Goal: Task Accomplishment & Management: Use online tool/utility

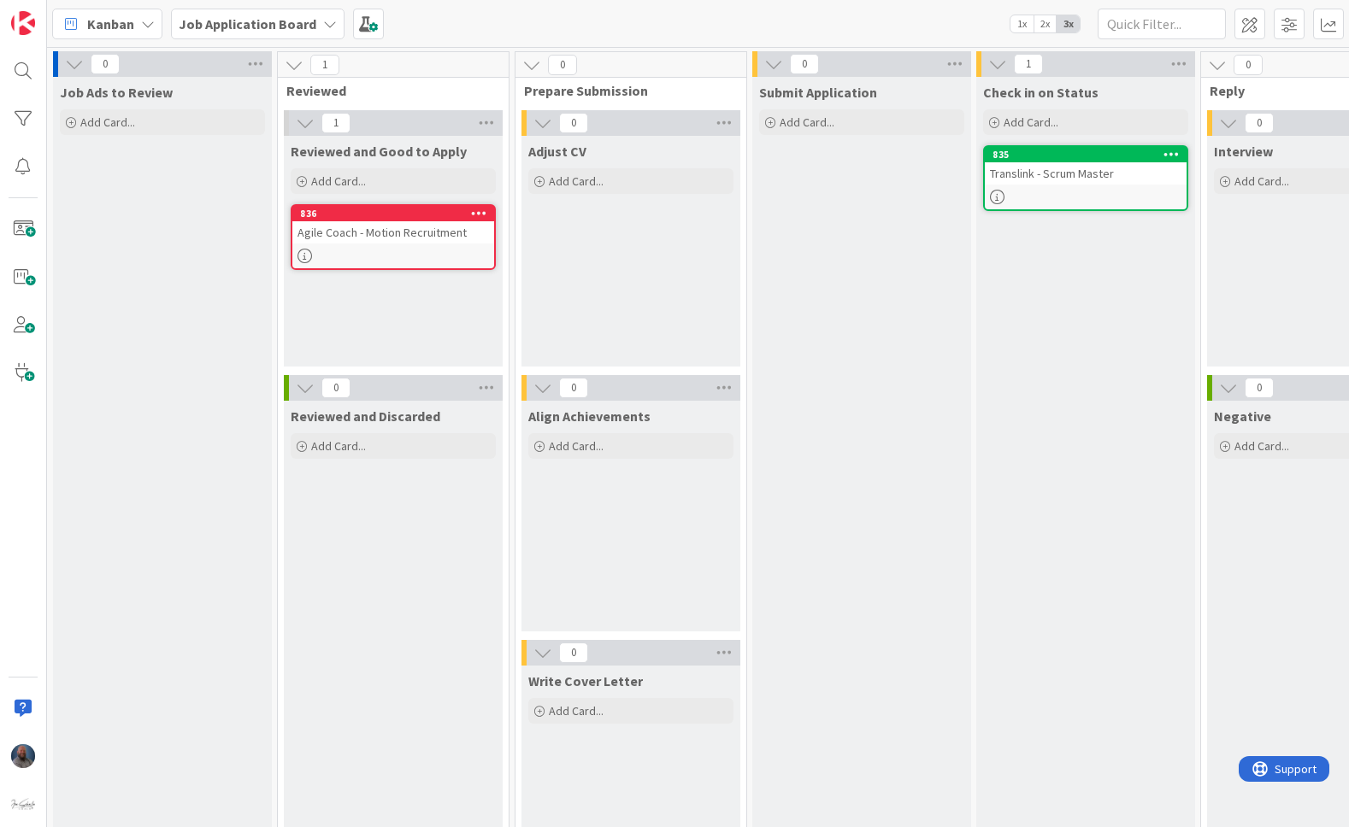
scroll to position [77, 0]
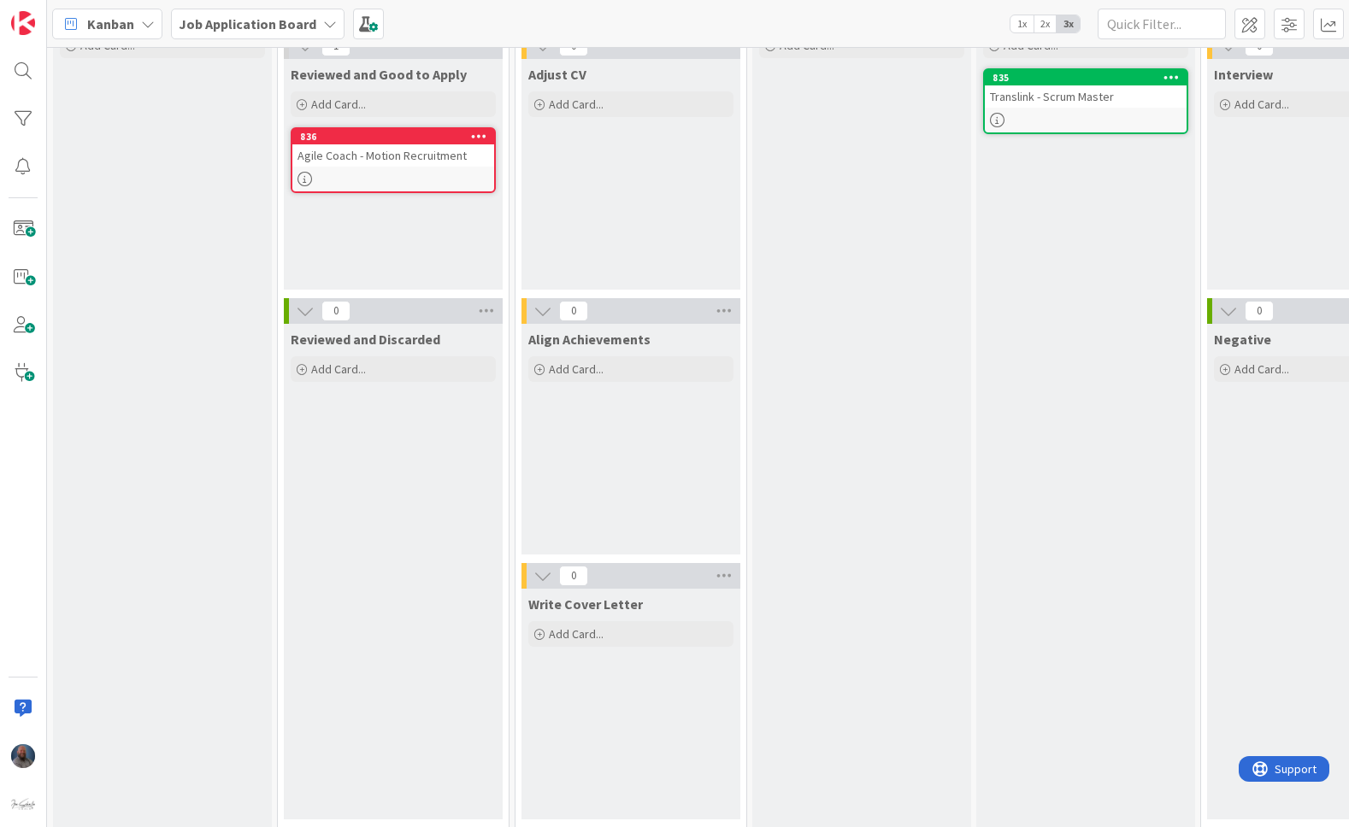
click at [824, 480] on div "Submit Application Add Card..." at bounding box center [861, 414] width 219 height 829
click at [157, 274] on div "Job Ads to Review Add Card..." at bounding box center [162, 414] width 219 height 829
click at [925, 444] on div "Submit Application Add Card..." at bounding box center [861, 414] width 219 height 829
drag, startPoint x: 838, startPoint y: 256, endPoint x: 855, endPoint y: 266, distance: 19.9
click at [837, 261] on div "Submit Application Add Card..." at bounding box center [861, 414] width 219 height 829
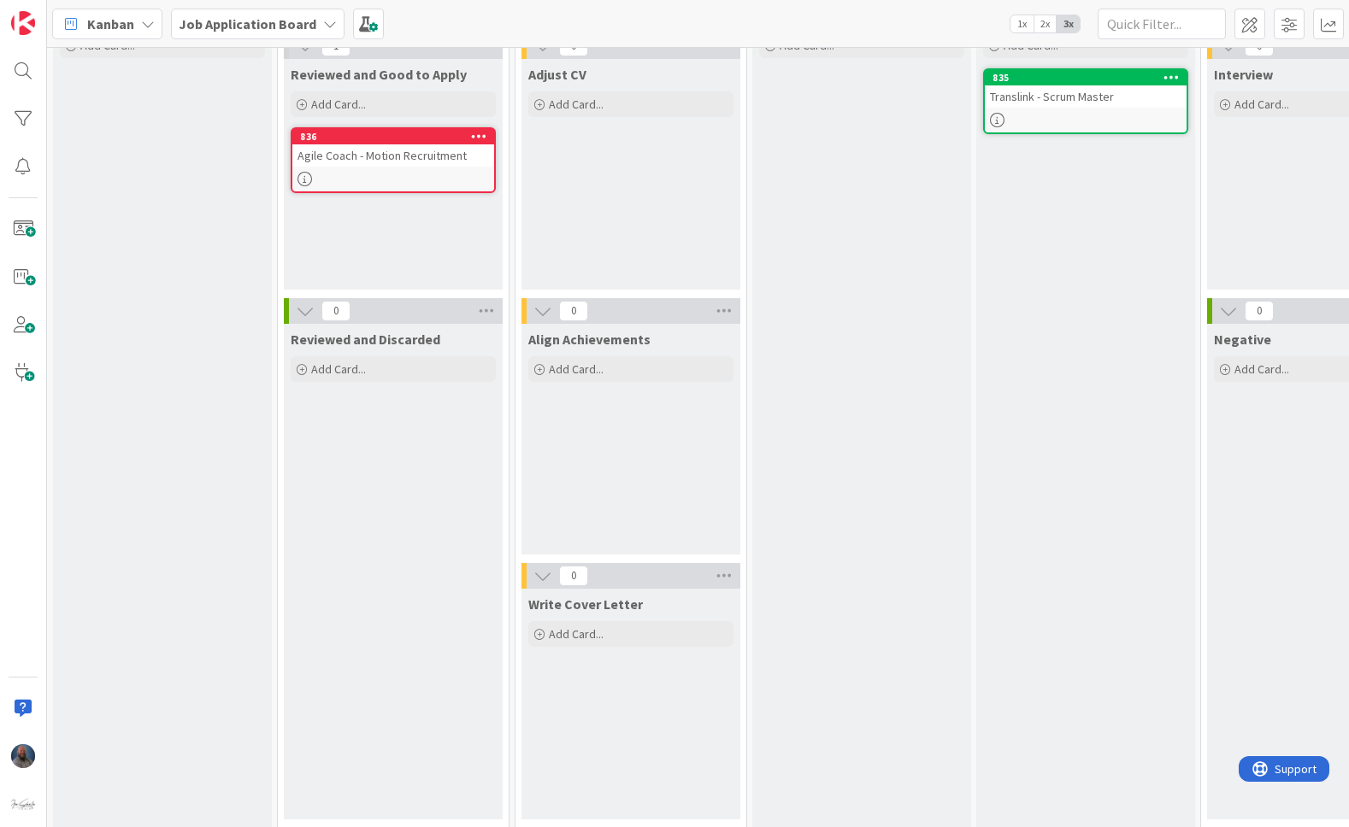
click at [1030, 560] on div "Check in on Status Add Card... 835 Translink - Scrum Master" at bounding box center [1085, 414] width 219 height 829
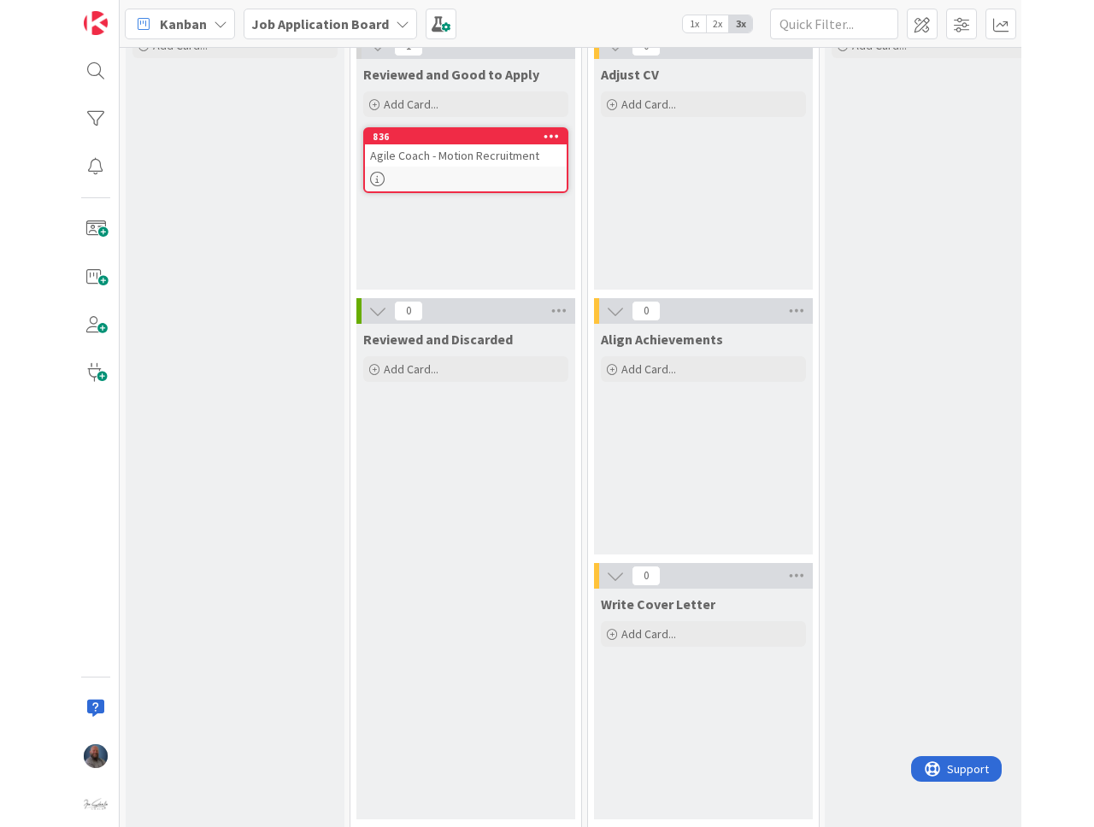
scroll to position [87, 0]
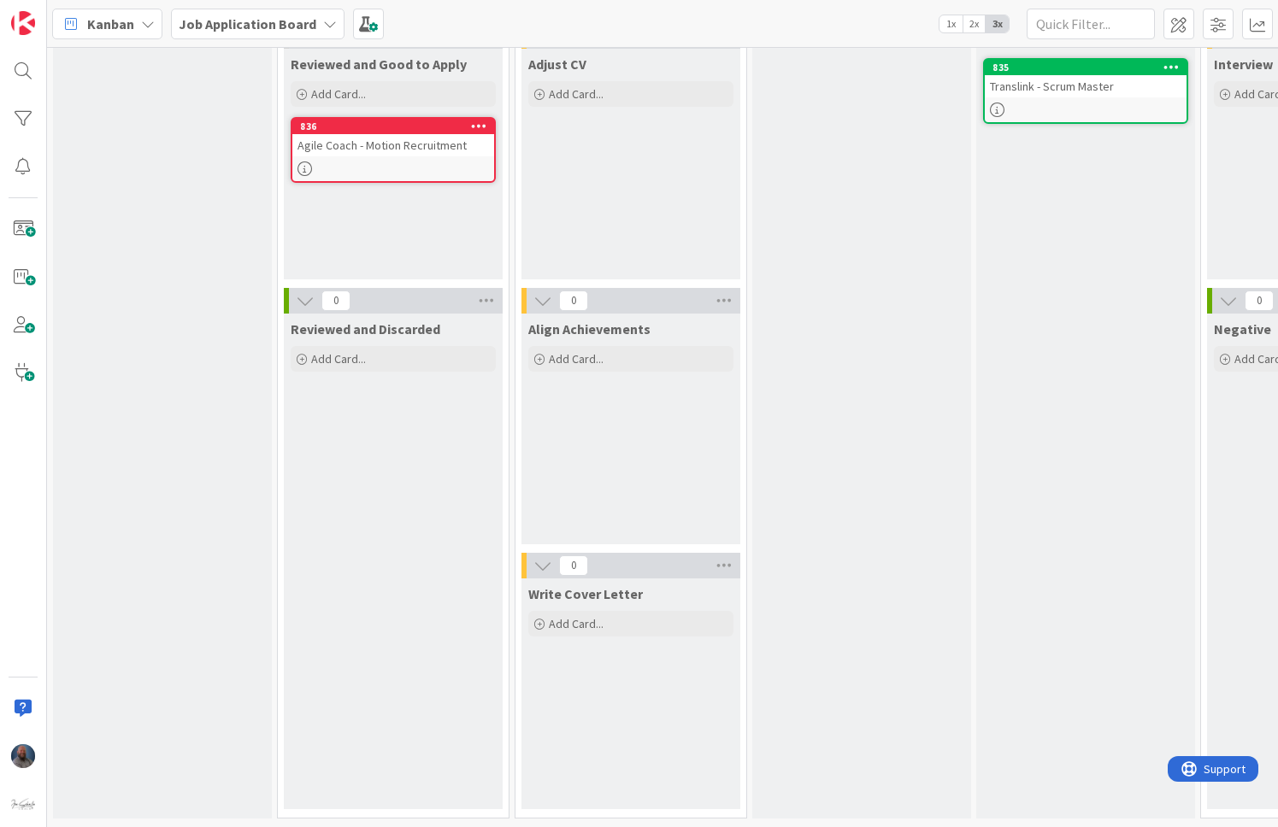
click at [868, 360] on div "Submit Application Add Card..." at bounding box center [861, 404] width 219 height 829
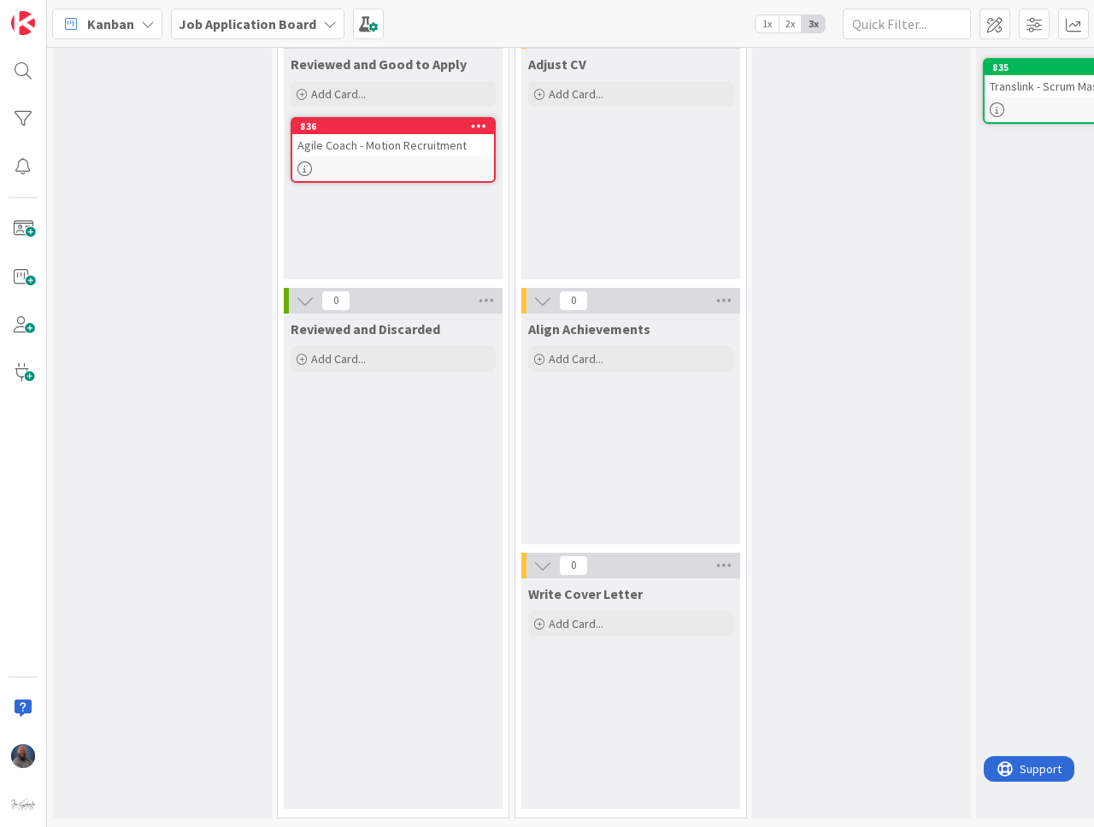
click at [364, 158] on link "836 Agile Coach - Motion Recruitment" at bounding box center [393, 150] width 205 height 66
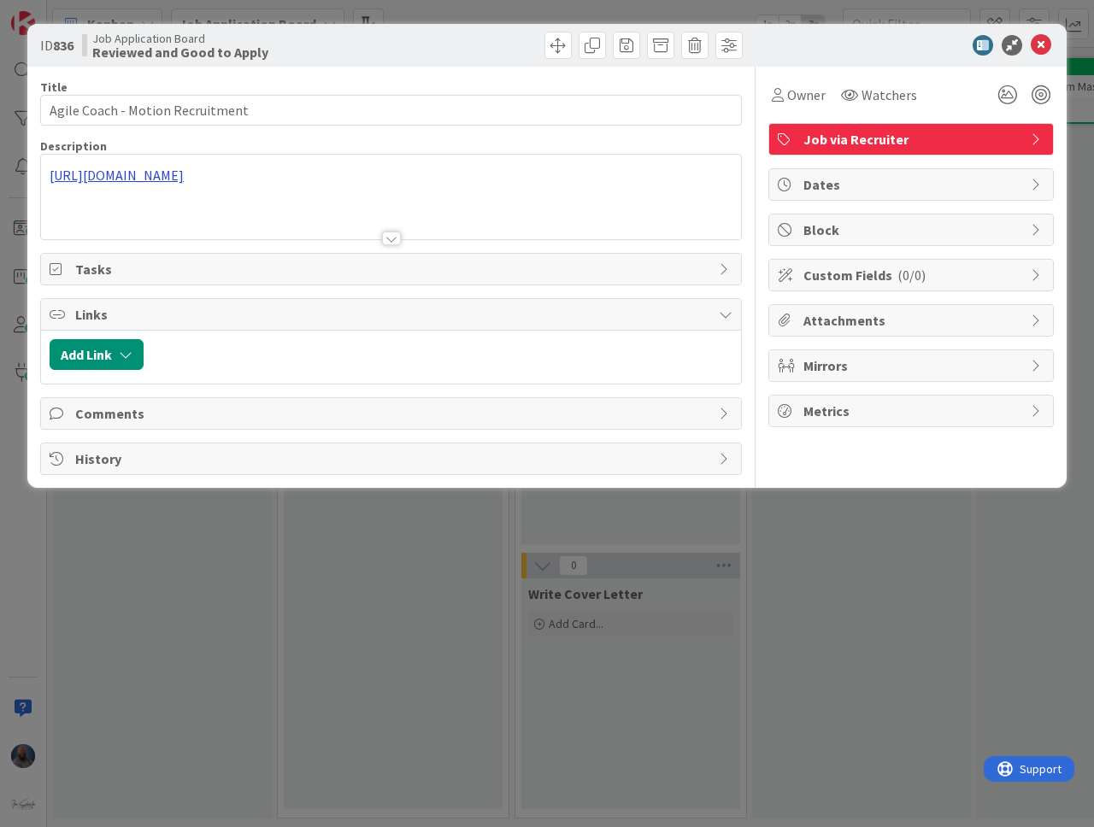
click at [184, 183] on div "[URL][DOMAIN_NAME]" at bounding box center [391, 197] width 700 height 85
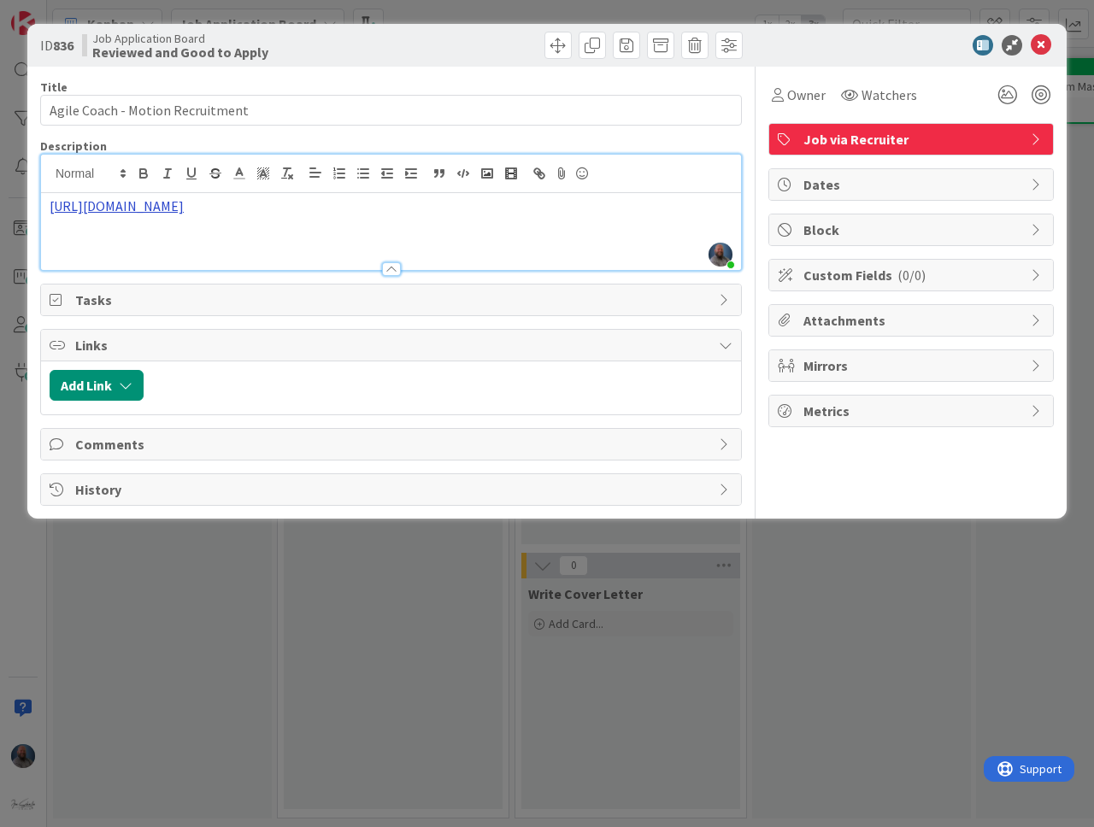
click at [181, 212] on link "[URL][DOMAIN_NAME]" at bounding box center [117, 205] width 134 height 17
click at [247, 253] on link "[URL][DOMAIN_NAME]" at bounding box center [281, 259] width 117 height 22
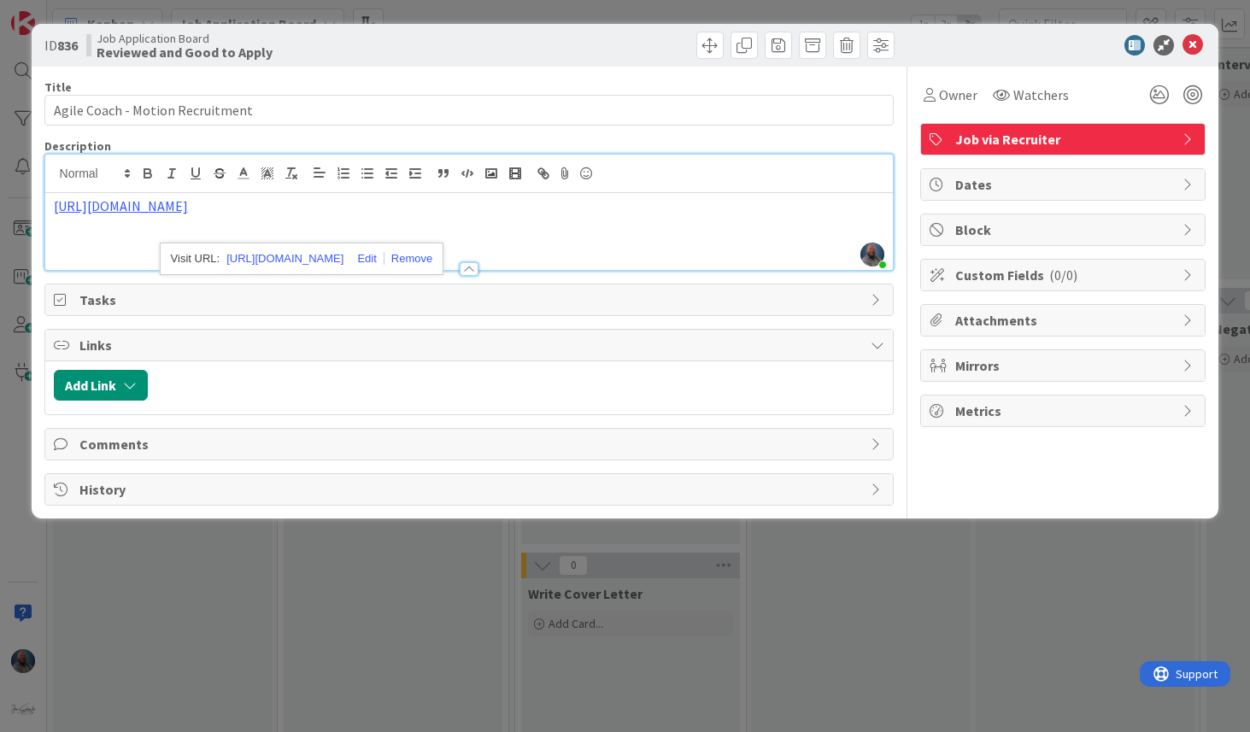
scroll to position [87, 0]
click at [335, 258] on link "[URL][DOMAIN_NAME]" at bounding box center [284, 259] width 117 height 22
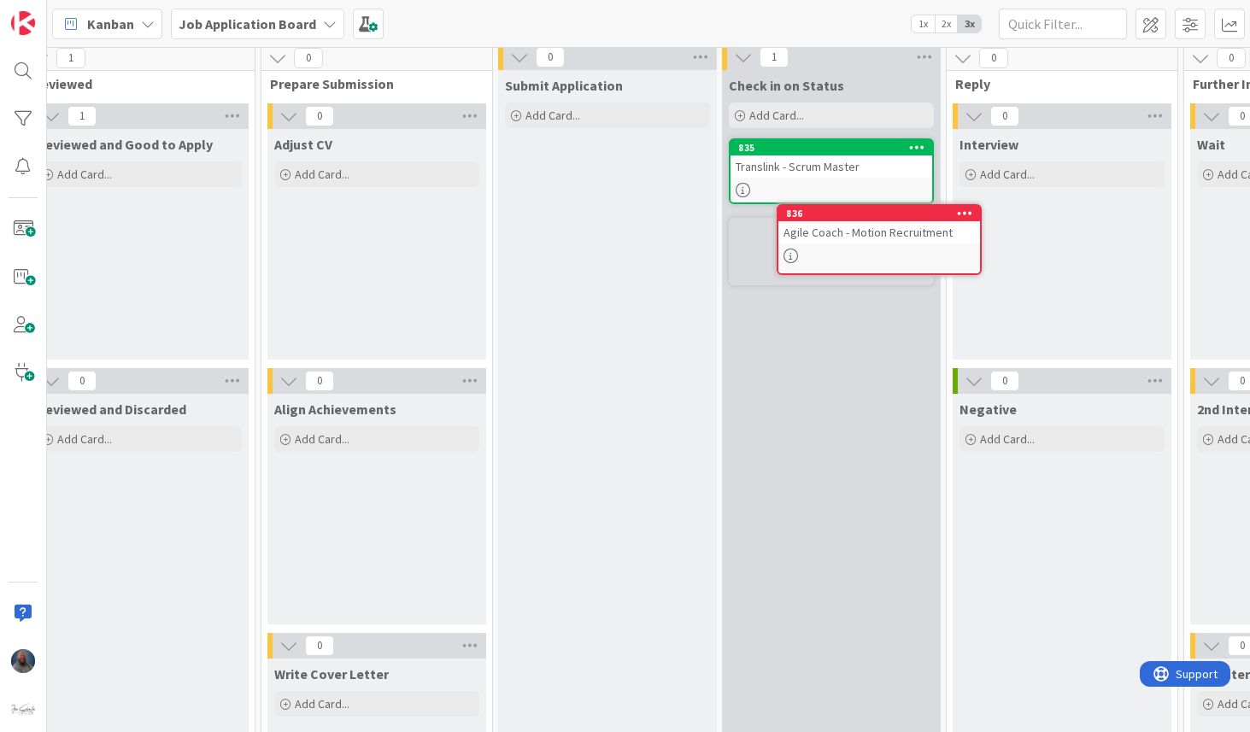
scroll to position [0, 254]
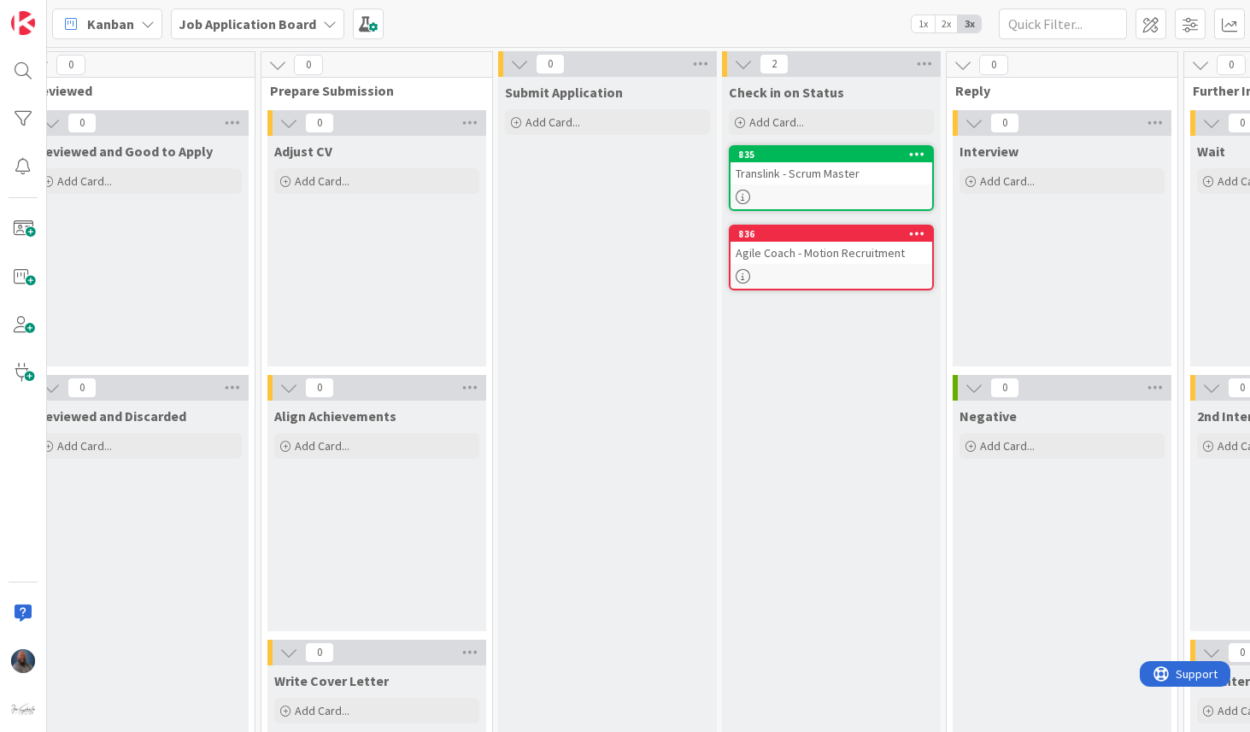
drag, startPoint x: 391, startPoint y: 150, endPoint x: 730, endPoint y: 3, distance: 369.0
click at [544, 299] on div "Submit Application Add Card..." at bounding box center [607, 491] width 219 height 829
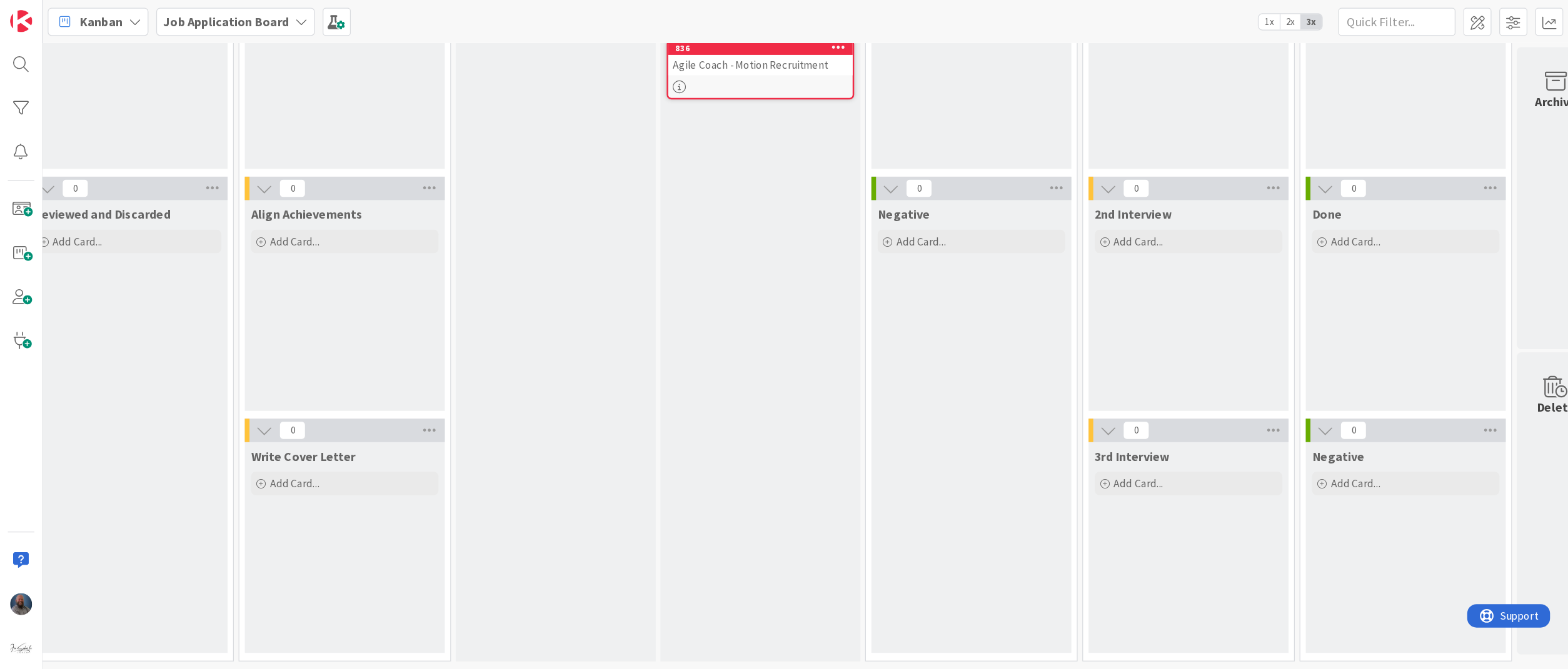
scroll to position [0, 0]
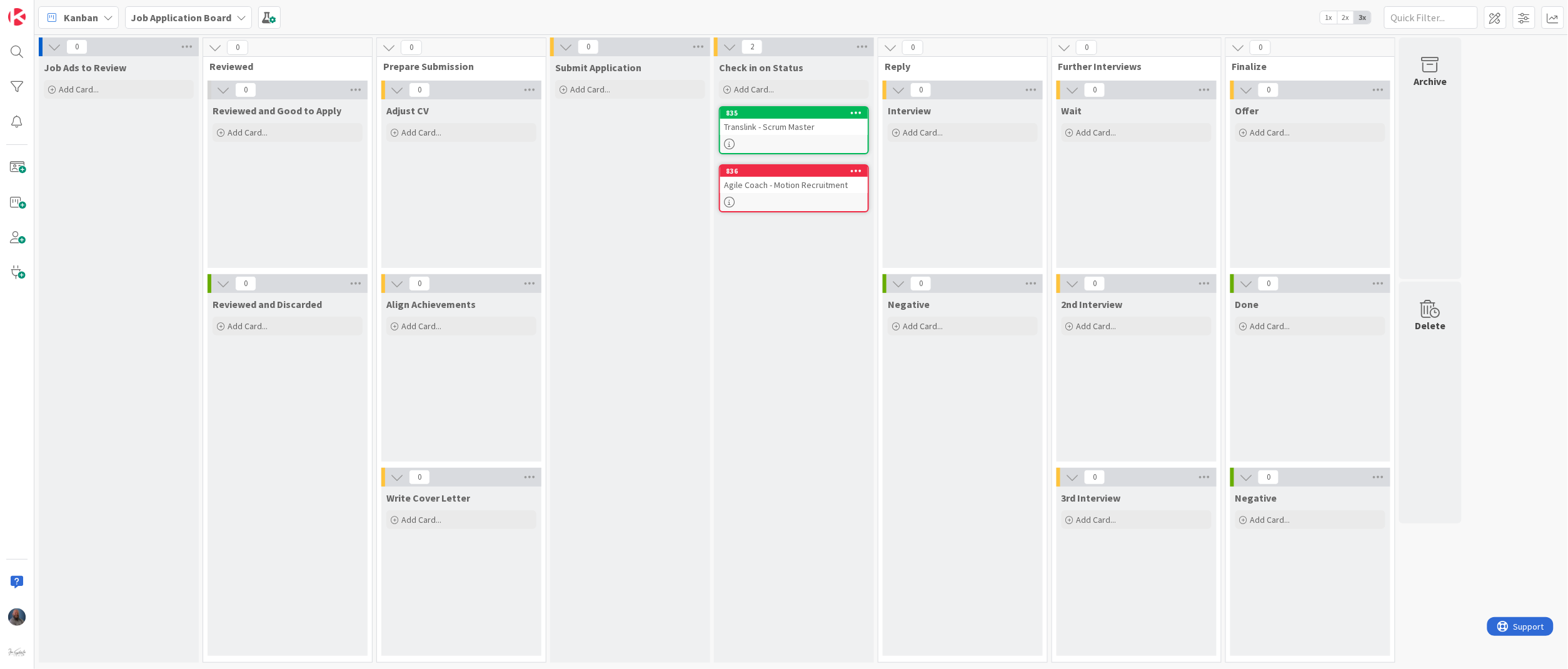
click at [986, 15] on span "2x" at bounding box center [1346, 17] width 17 height 12
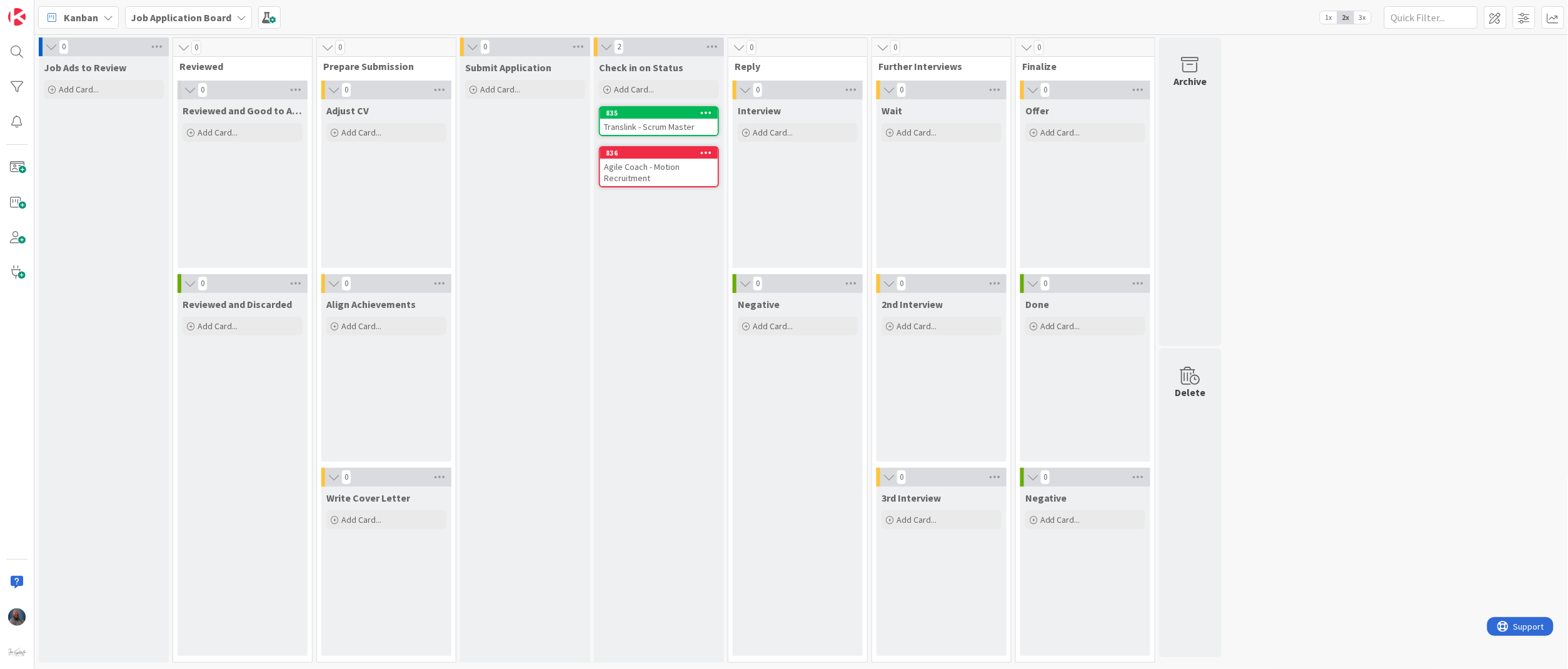
click at [986, 13] on div "1x 2x 3x" at bounding box center [1346, 18] width 52 height 14
click at [986, 17] on span "1x" at bounding box center [1329, 17] width 17 height 12
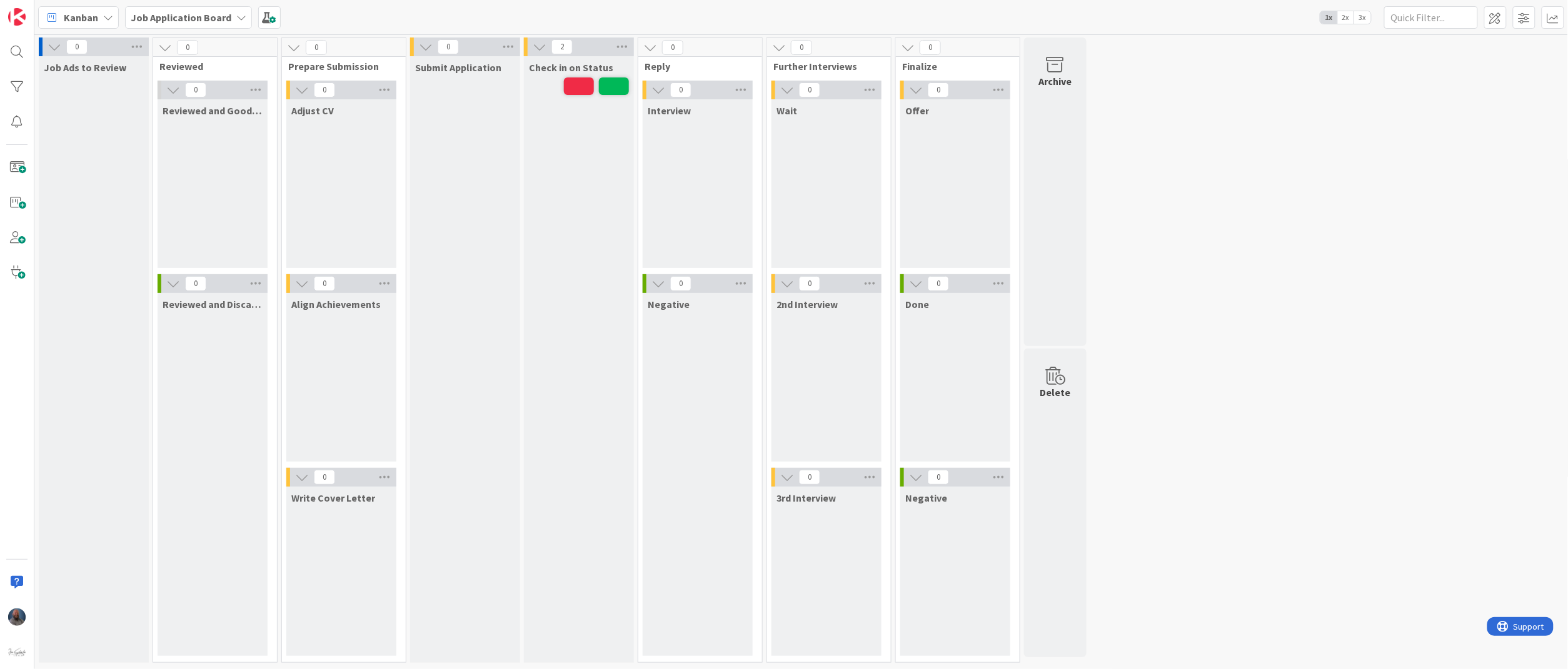
drag, startPoint x: 1196, startPoint y: 209, endPoint x: 1209, endPoint y: 150, distance: 60.4
click at [986, 208] on div "0 Job Ads to Review 0 Reviewed 0 Reviewed and Good to Apply 0 Reviewed and Disc…" at bounding box center [801, 353] width 1529 height 632
